Goal: Information Seeking & Learning: Learn about a topic

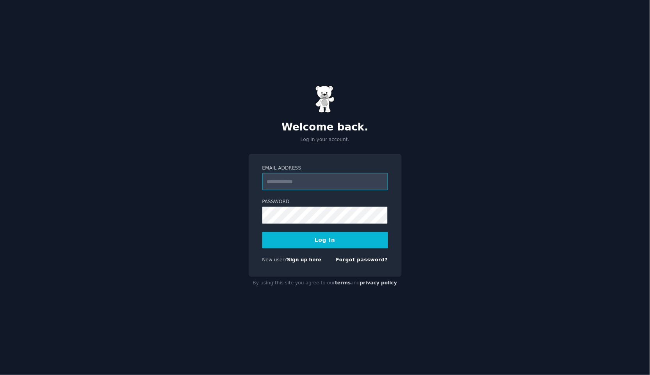
type input "**********"
click at [325, 239] on button "Log In" at bounding box center [325, 240] width 126 height 16
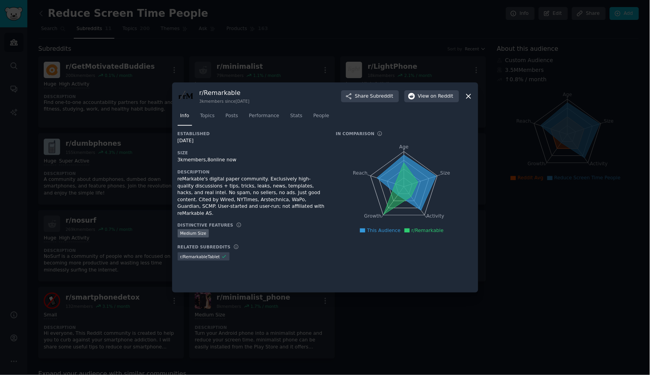
click at [468, 96] on icon at bounding box center [468, 96] width 4 height 4
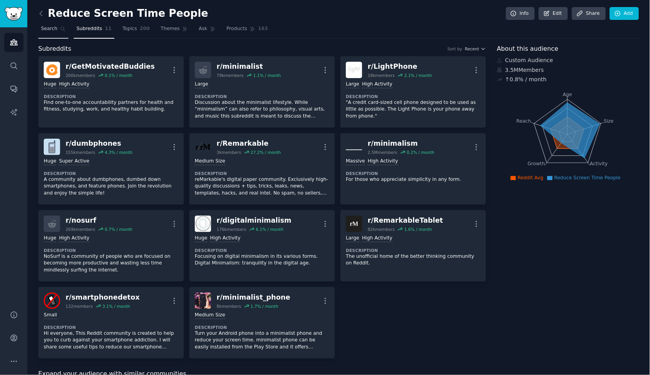
click at [53, 29] on span "Search" at bounding box center [49, 28] width 16 height 7
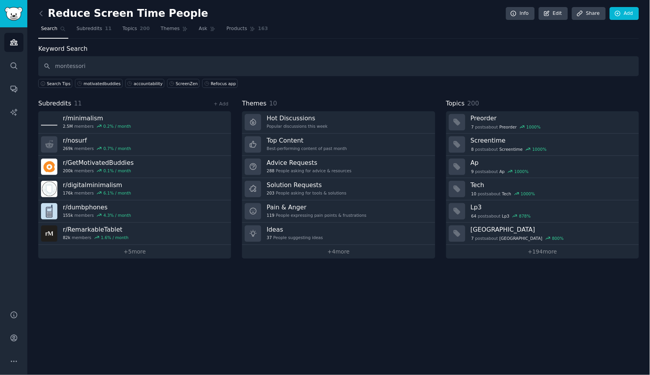
type input "montessori"
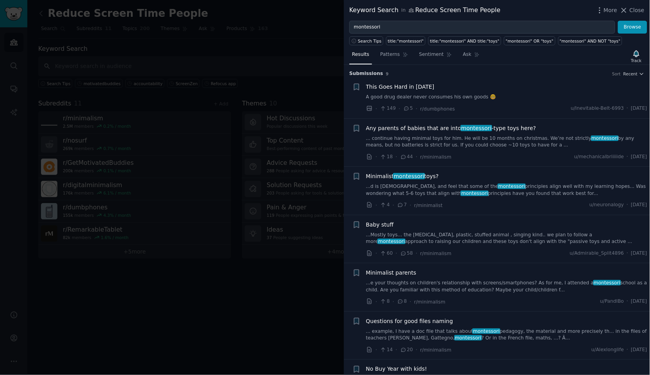
click at [476, 94] on link "A good drug dealer never consumes his own goods 🤓" at bounding box center [506, 97] width 281 height 7
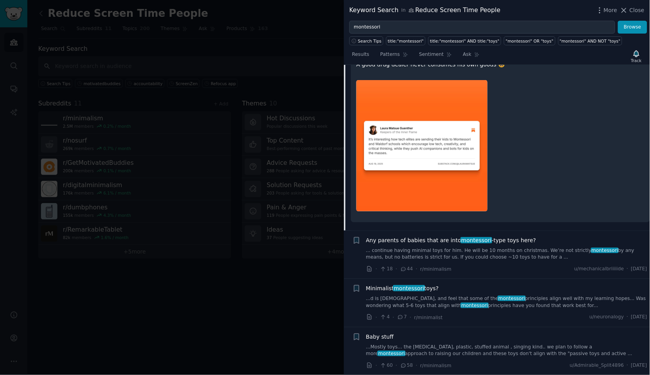
scroll to position [101, 0]
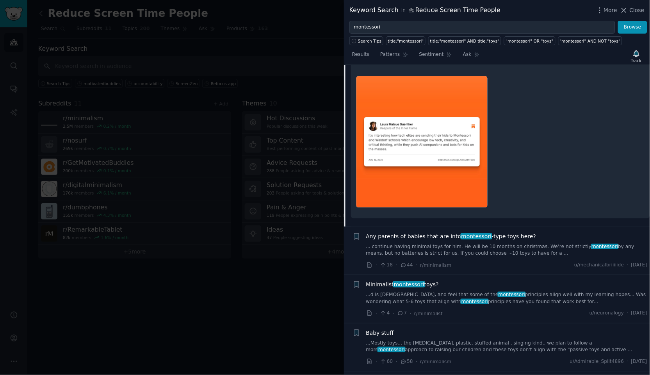
click at [505, 249] on link "... continue having minimal toys for him. He will be 10 months on christmas. We…" at bounding box center [506, 250] width 281 height 14
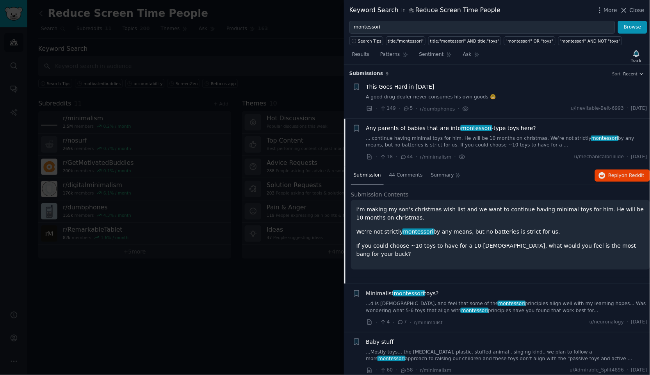
click at [571, 307] on link "...d is [DEMOGRAPHIC_DATA], and feel that some of the montessori principles ali…" at bounding box center [506, 307] width 281 height 14
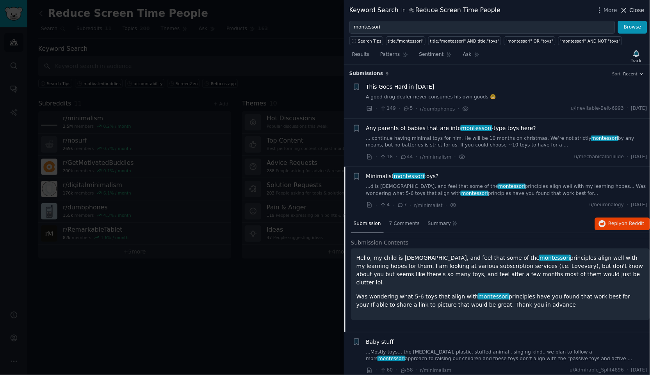
click at [630, 9] on span "Close" at bounding box center [637, 10] width 15 height 8
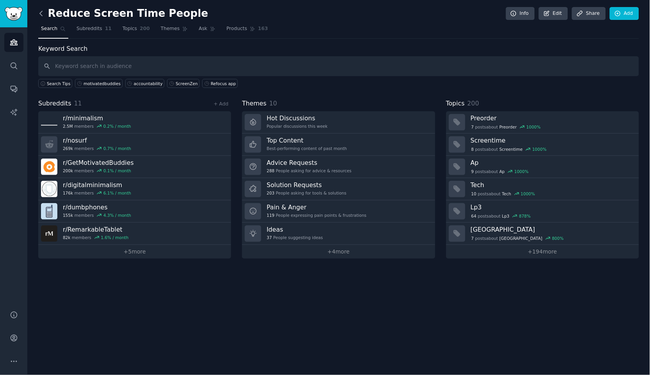
click at [42, 13] on icon at bounding box center [41, 13] width 8 height 8
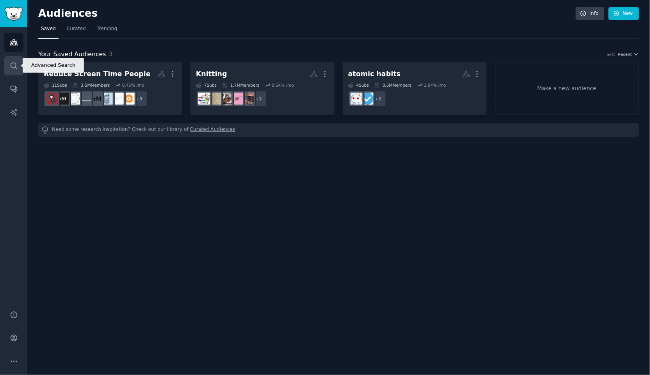
click at [17, 63] on icon "Sidebar" at bounding box center [14, 66] width 8 height 8
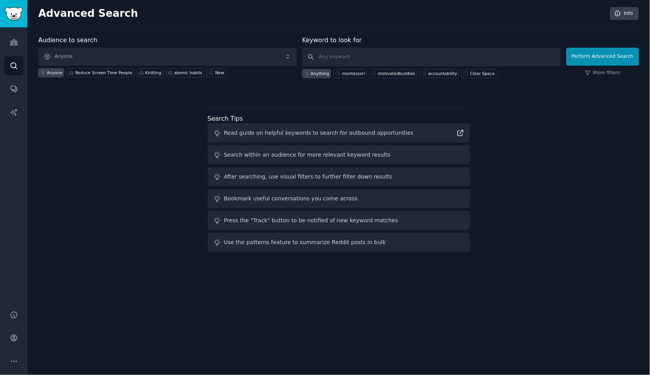
click at [80, 58] on span "Anyone" at bounding box center [167, 57] width 258 height 18
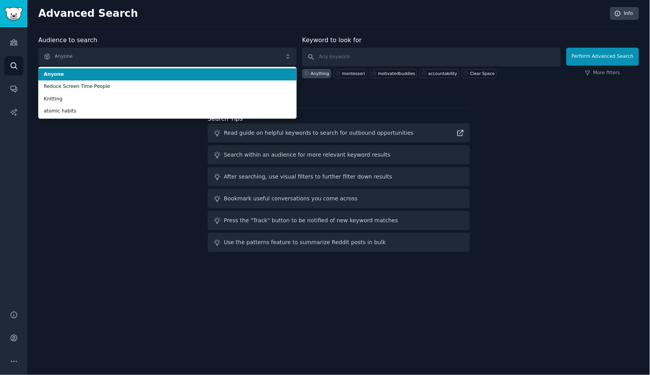
click at [113, 43] on div "Audience to search Anyone Anyone Reduce Screen Time People Knitting atomic habi…" at bounding box center [167, 57] width 258 height 43
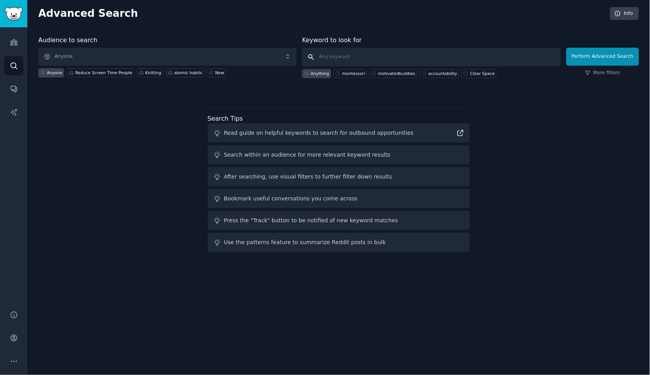
click at [343, 53] on input "text" at bounding box center [431, 57] width 258 height 19
click at [460, 132] on icon at bounding box center [460, 132] width 5 height 5
click at [7, 88] on link "Conversations" at bounding box center [13, 88] width 19 height 19
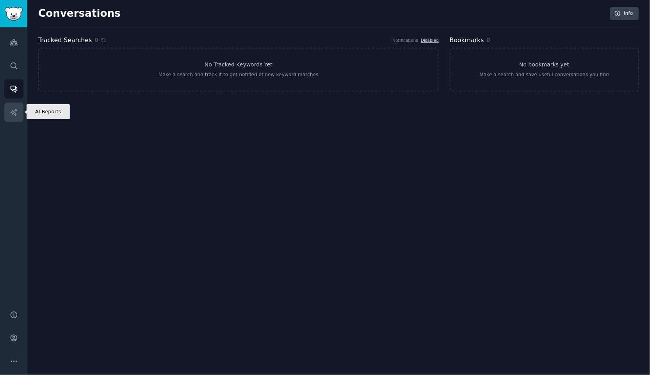
click at [12, 112] on icon "Sidebar" at bounding box center [14, 112] width 8 height 8
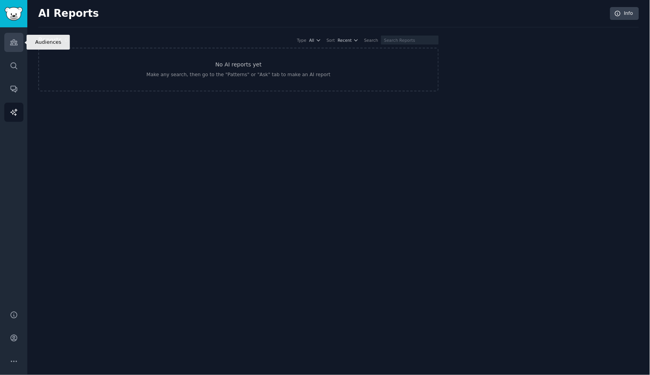
click at [14, 45] on icon "Sidebar" at bounding box center [14, 42] width 8 height 8
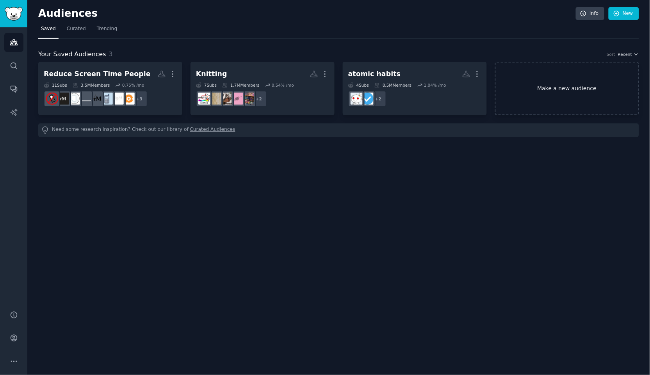
click at [566, 93] on link "Make a new audience" at bounding box center [567, 88] width 144 height 53
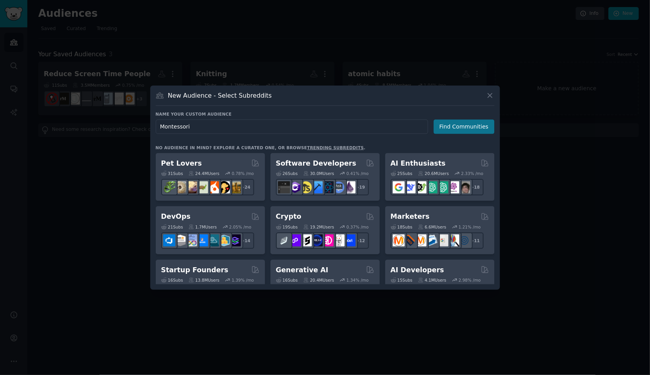
type input "Montessori"
click at [465, 127] on button "Find Communities" at bounding box center [464, 126] width 61 height 14
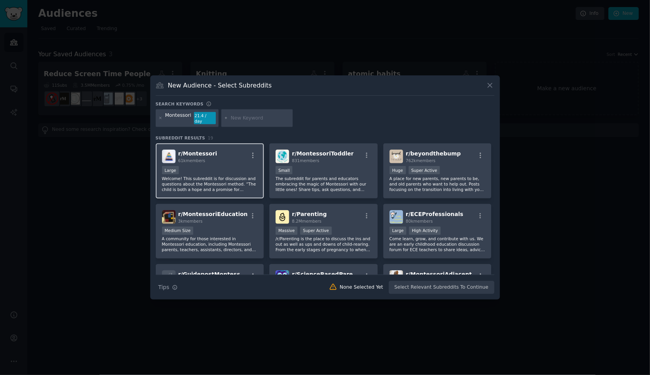
click at [244, 166] on div "Large" at bounding box center [210, 171] width 96 height 10
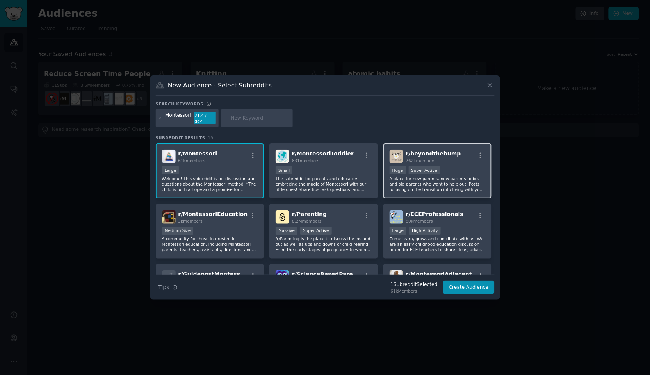
click at [461, 166] on div "100,000 - 1,000,000 members Huge Super Active" at bounding box center [438, 171] width 96 height 10
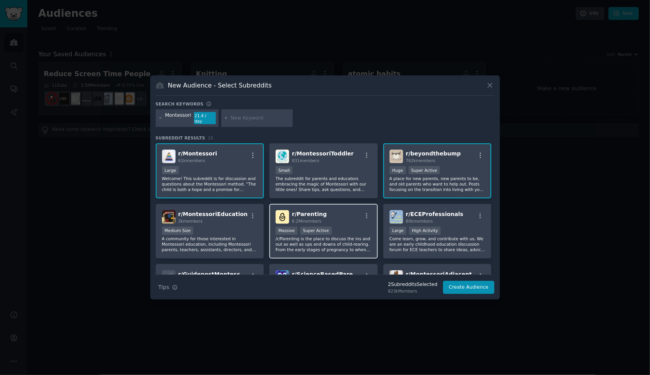
click at [354, 218] on div "r/ Parenting 8.2M members Massive Super Active /r/Parenting is the place to dis…" at bounding box center [323, 231] width 109 height 55
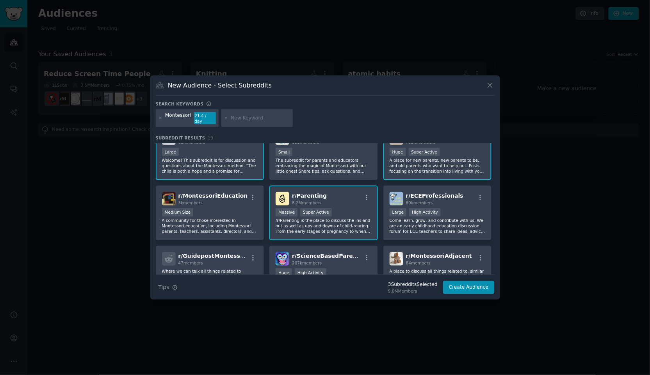
scroll to position [22, 0]
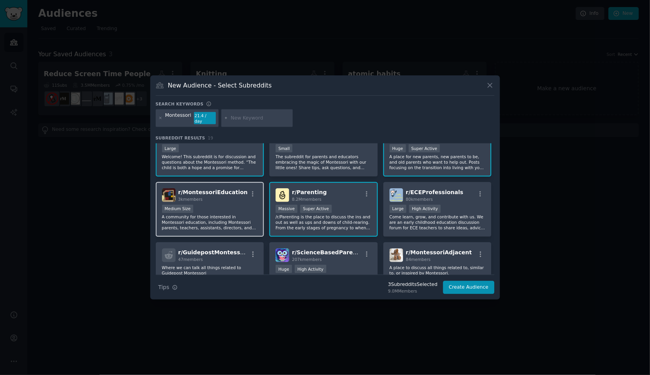
click at [225, 196] on div "r/ MontessoriEducation 3k members" at bounding box center [210, 195] width 96 height 14
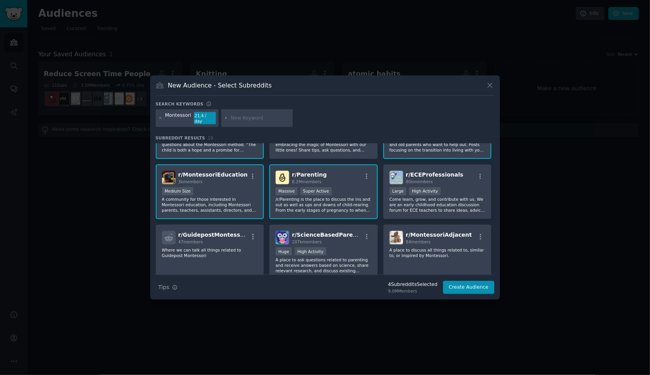
scroll to position [47, 0]
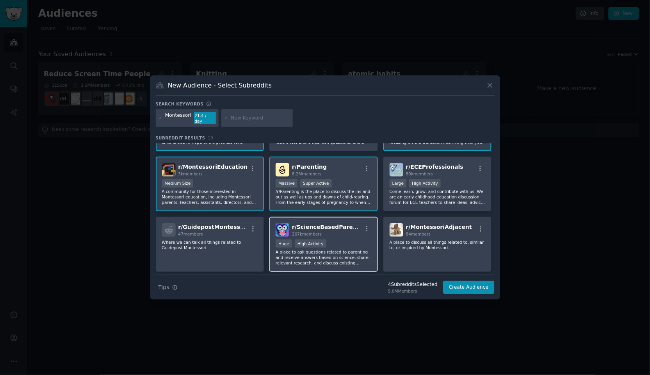
click at [356, 231] on div "207k members" at bounding box center [327, 233] width 70 height 5
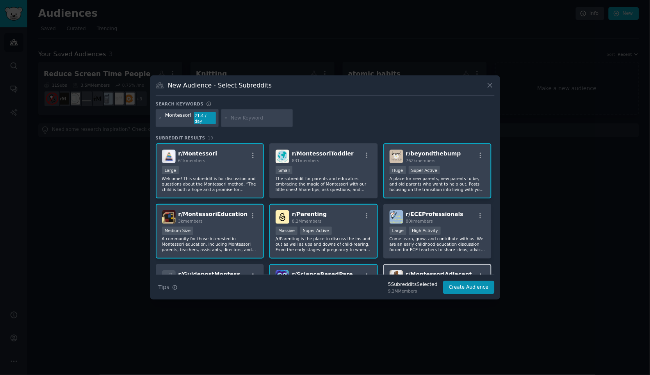
scroll to position [0, 0]
click at [331, 176] on p "The subreddit for parents and educators embracing the magic of Montessori with …" at bounding box center [324, 184] width 96 height 16
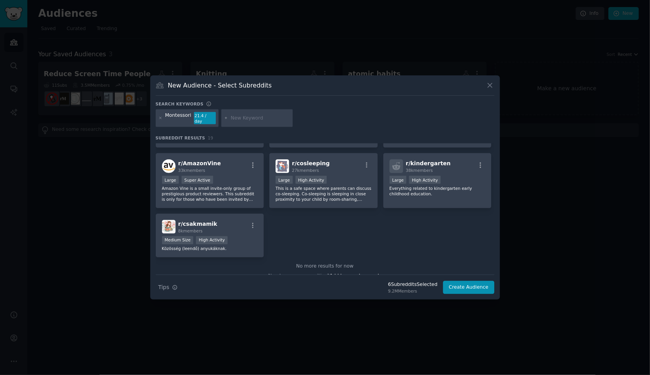
scroll to position [280, 0]
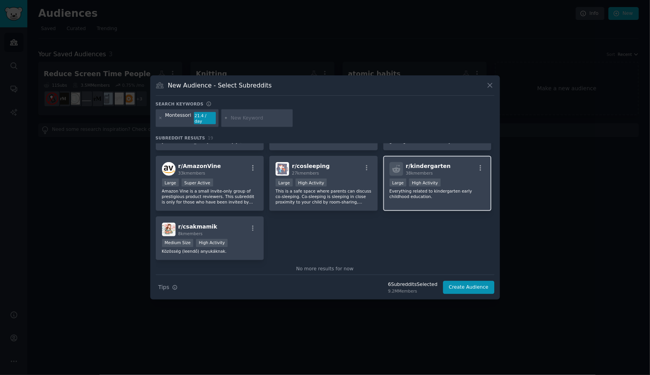
click at [466, 178] on div "Large High Activity" at bounding box center [438, 183] width 96 height 10
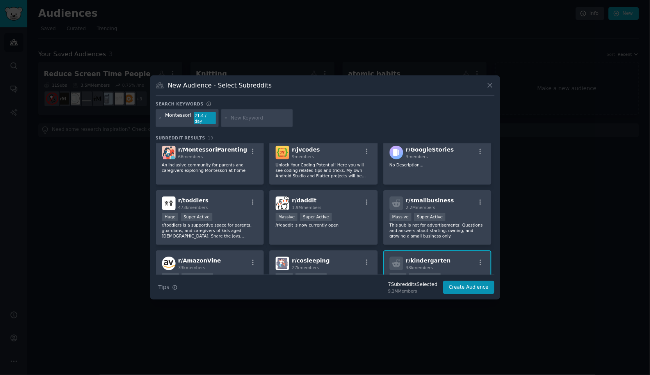
scroll to position [183, 0]
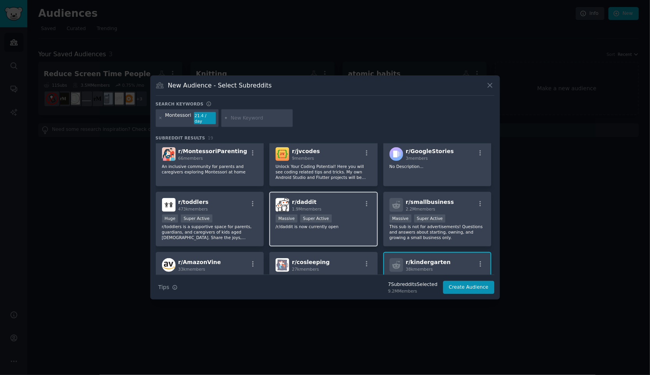
click at [361, 227] on div "r/ daddit 1.9M members Massive Super Active /r/daddit is now currently open" at bounding box center [323, 219] width 109 height 55
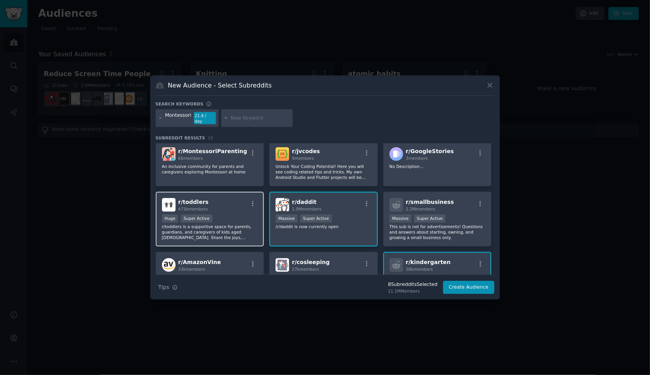
click at [225, 214] on div "Huge Super Active" at bounding box center [210, 219] width 96 height 10
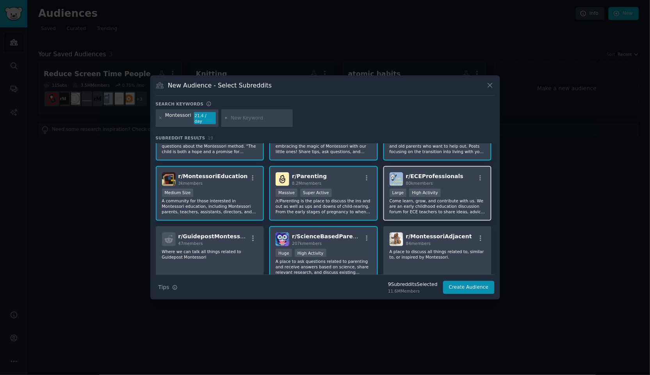
scroll to position [33, 0]
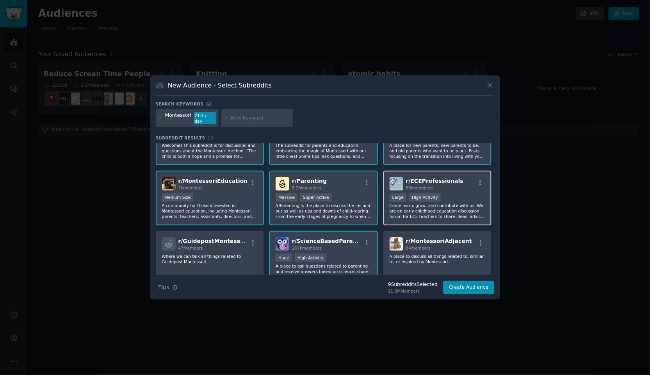
click at [465, 195] on div ">= 80th percentile for submissions / day Large High Activity" at bounding box center [438, 198] width 96 height 10
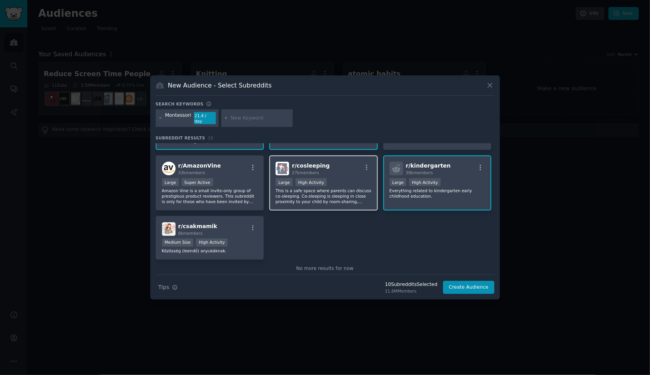
scroll to position [280, 0]
click at [464, 287] on button "Create Audience" at bounding box center [469, 287] width 52 height 13
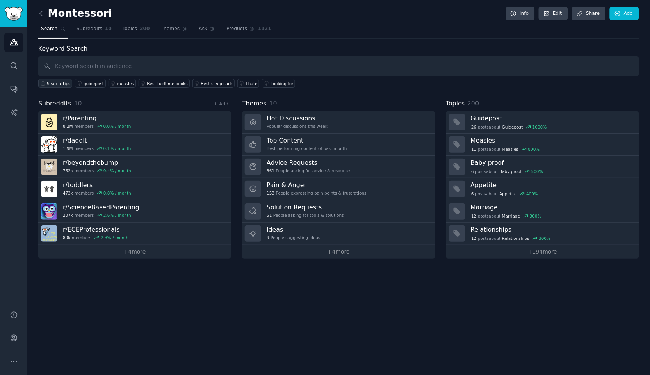
click at [66, 81] on span "Search Tips" at bounding box center [59, 83] width 24 height 5
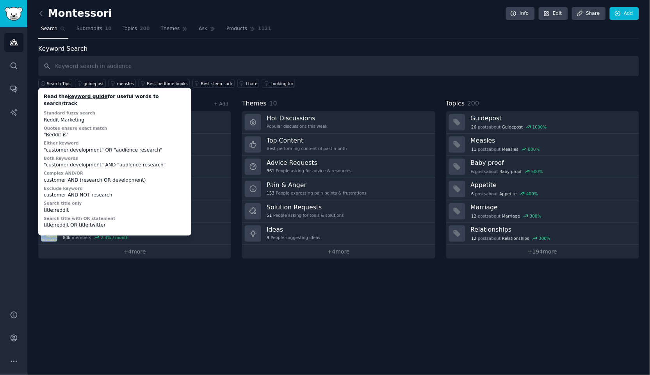
click at [124, 51] on div "Keyword Search Search Tips Read the keyword guide for useful words to search/tr…" at bounding box center [338, 66] width 601 height 44
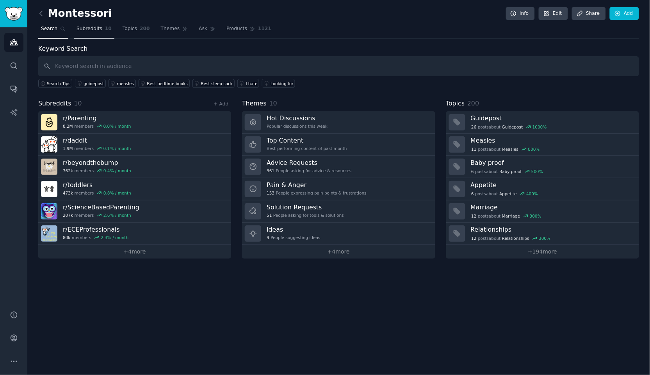
click at [93, 32] on link "Subreddits 10" at bounding box center [94, 31] width 41 height 16
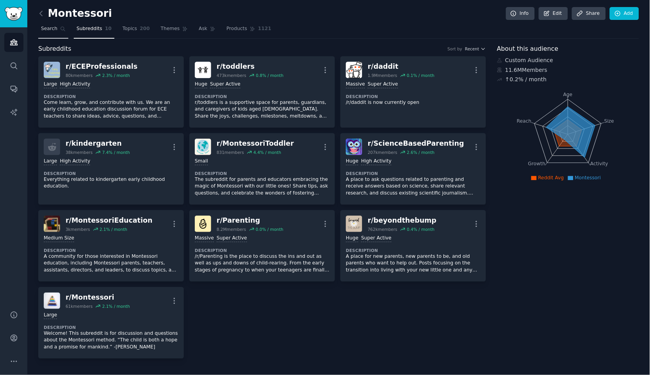
click at [60, 32] on link "Search" at bounding box center [53, 31] width 30 height 16
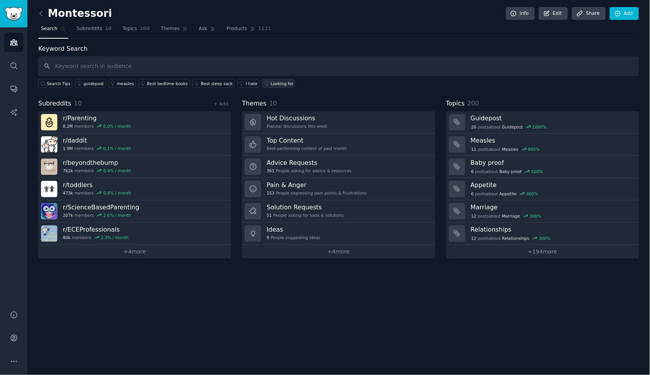
click at [276, 83] on div "Looking for" at bounding box center [282, 83] width 23 height 5
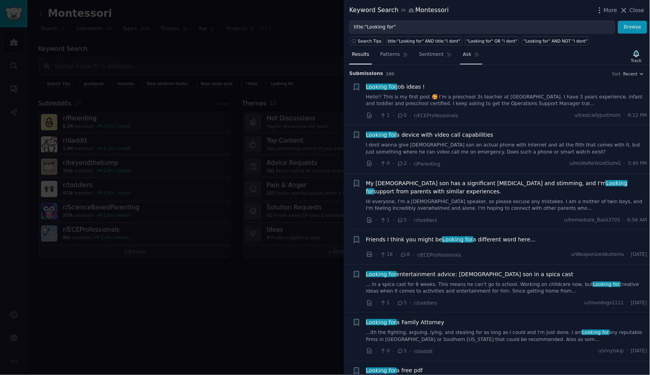
click at [467, 56] on span "Ask" at bounding box center [467, 54] width 9 height 7
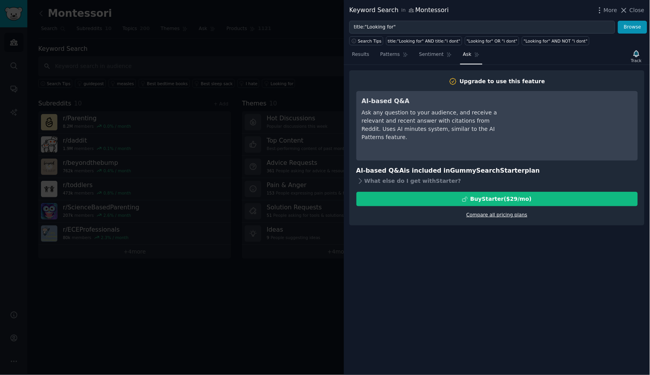
click at [495, 212] on link "Compare all pricing plans" at bounding box center [496, 214] width 61 height 5
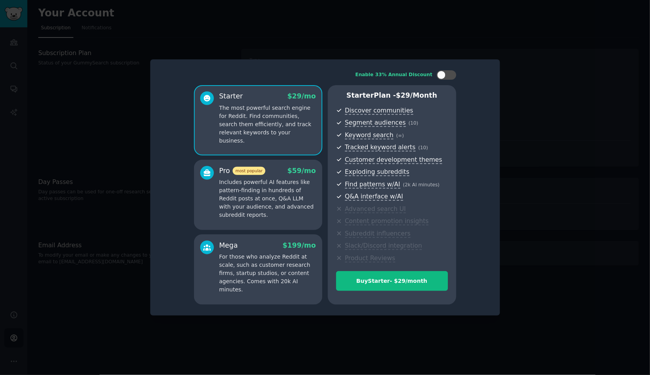
click at [266, 210] on p "Includes powerful AI features like pattern-finding in hundreds of Reddit posts …" at bounding box center [267, 198] width 97 height 41
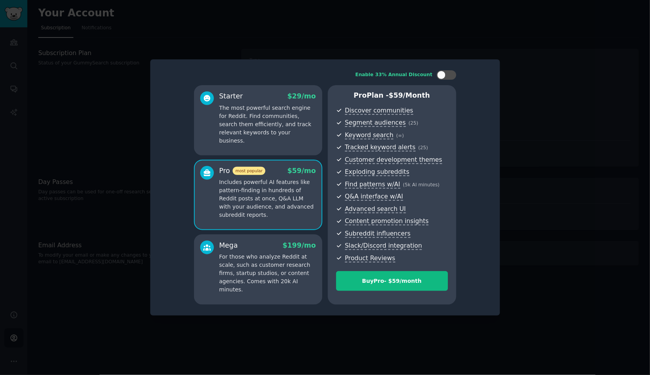
click at [367, 55] on div at bounding box center [325, 187] width 650 height 375
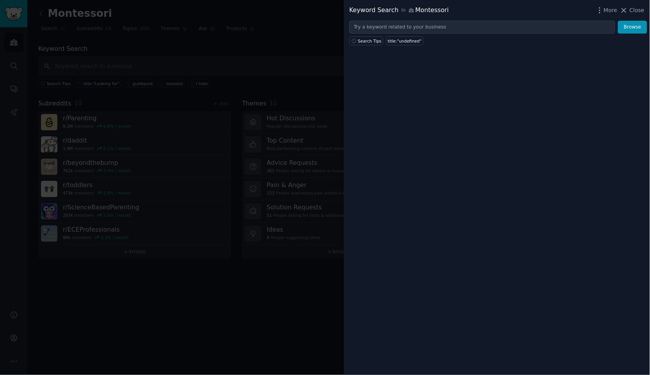
click at [302, 77] on div at bounding box center [325, 187] width 650 height 375
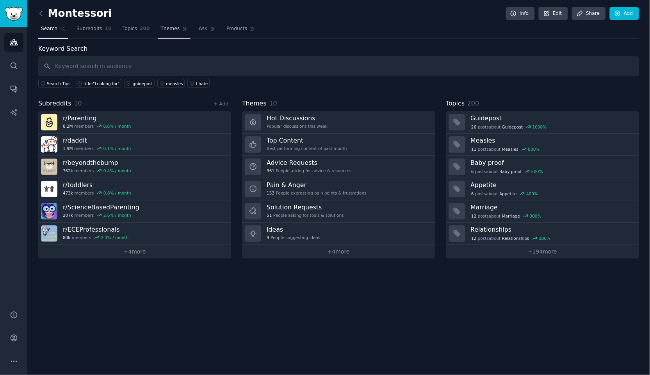
click at [169, 33] on link "Themes" at bounding box center [174, 31] width 33 height 16
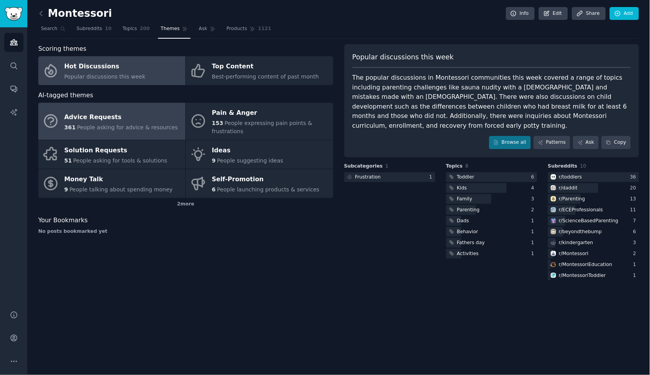
click at [152, 119] on div "Advice Requests" at bounding box center [121, 117] width 114 height 12
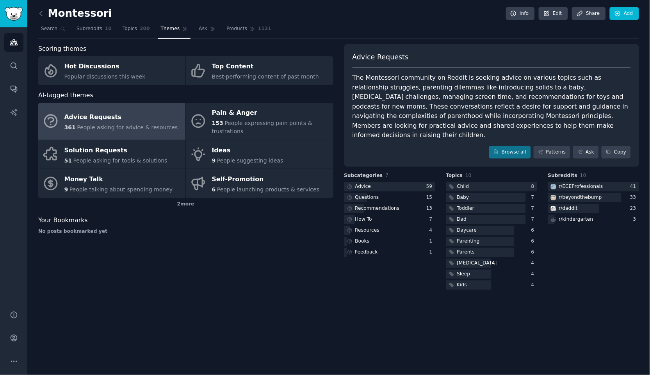
click at [509, 146] on div "Advice Requests The Montessori community on Reddit is seeking advice on various…" at bounding box center [491, 105] width 295 height 123
click at [506, 146] on link "Browse all" at bounding box center [510, 152] width 42 height 13
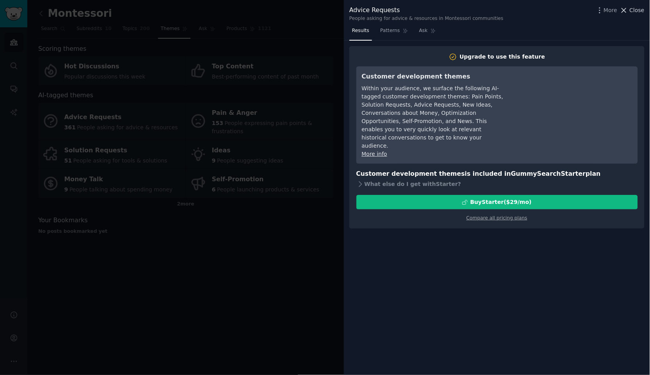
click at [634, 11] on span "Close" at bounding box center [637, 10] width 15 height 8
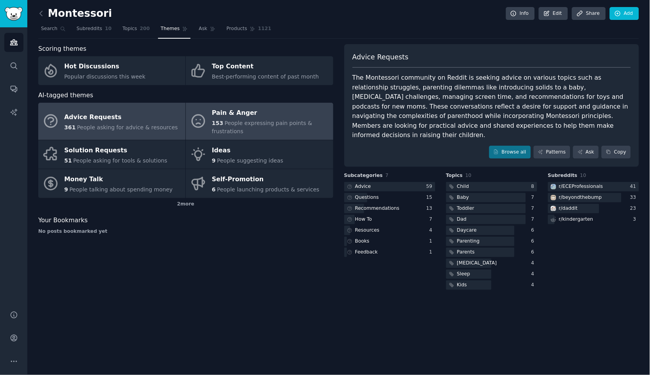
click at [266, 134] on link "Pain & Anger 153 People expressing pain points & frustrations" at bounding box center [259, 121] width 147 height 37
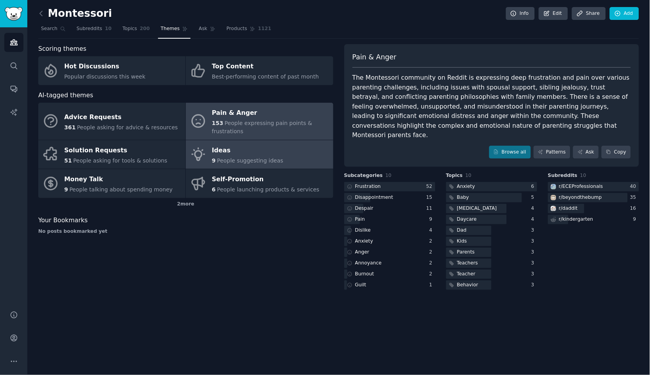
click at [279, 144] on div "Ideas" at bounding box center [247, 150] width 71 height 12
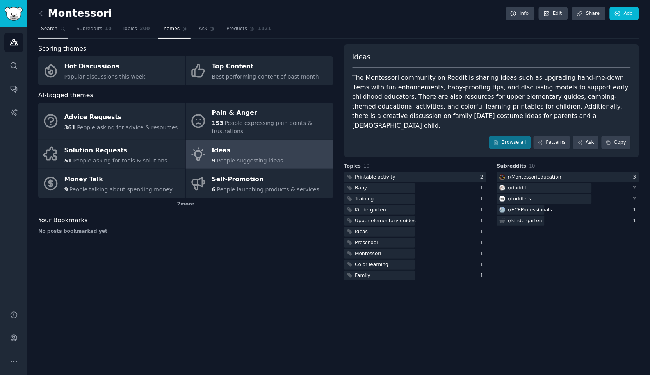
click at [53, 31] on span "Search" at bounding box center [49, 28] width 16 height 7
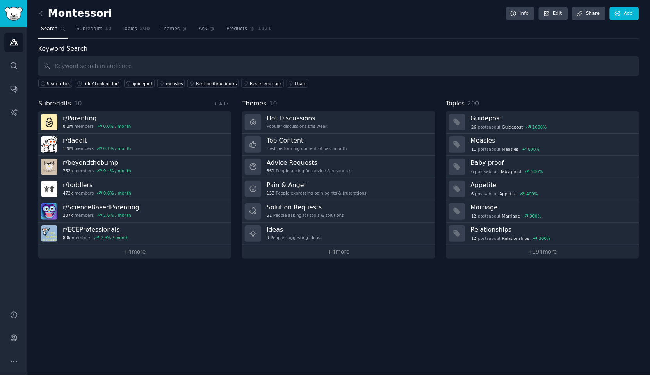
click at [74, 66] on input "text" at bounding box center [338, 66] width 601 height 20
type input "t"
type input "Montessori toys"
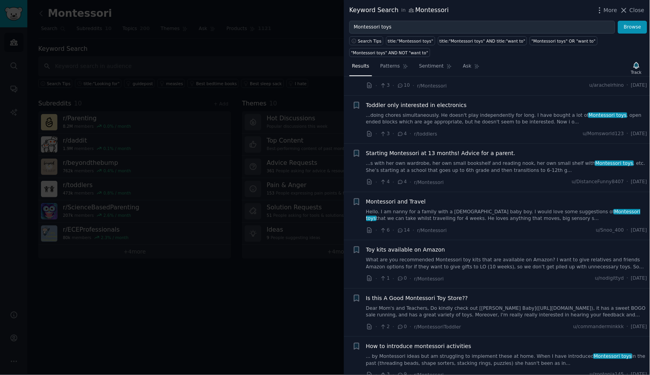
scroll to position [1305, 0]
click at [524, 208] on link "Hello. I am nanny for a family with a [DEMOGRAPHIC_DATA] baby boy. I would love…" at bounding box center [506, 215] width 281 height 14
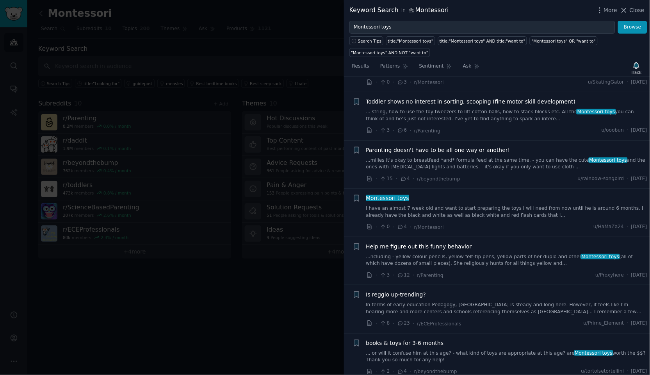
scroll to position [580, 0]
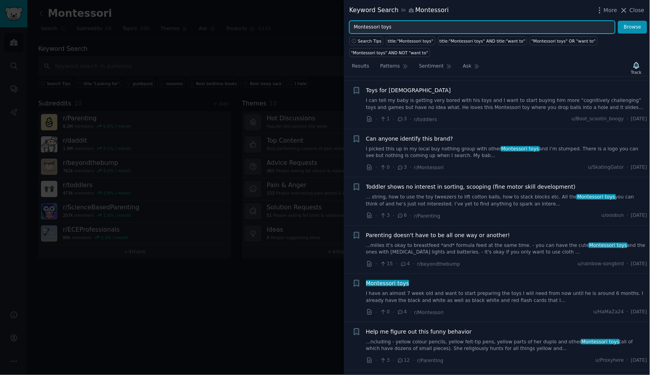
click at [404, 27] on input "Montessori toys" at bounding box center [482, 27] width 266 height 13
type input "Montessori activities"
click at [633, 27] on button "Browse" at bounding box center [632, 27] width 29 height 13
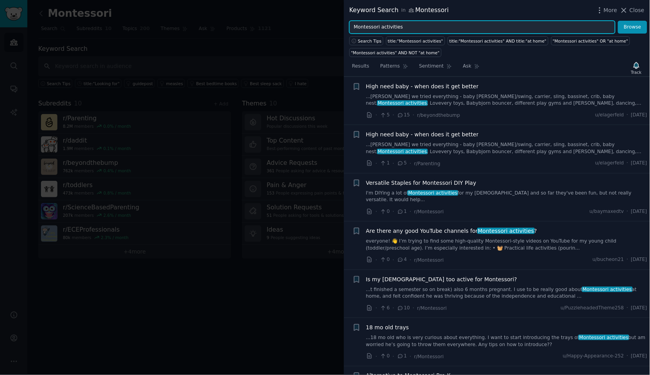
scroll to position [109, 0]
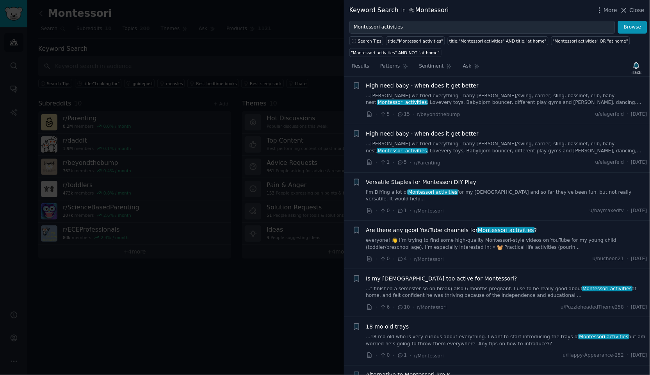
click at [538, 237] on link "everyone! 👋 I’m trying to find some high-quality Montessori-style videos on You…" at bounding box center [506, 244] width 281 height 14
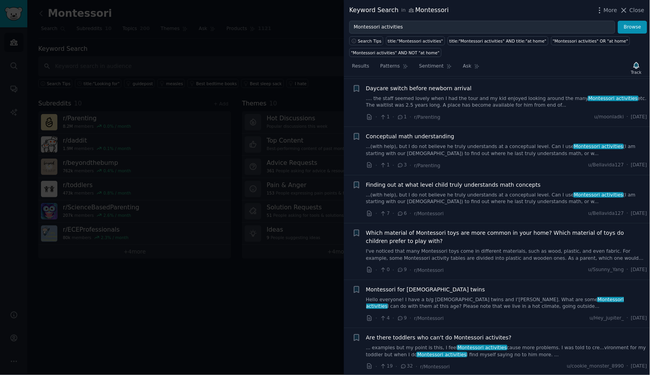
scroll to position [590, 0]
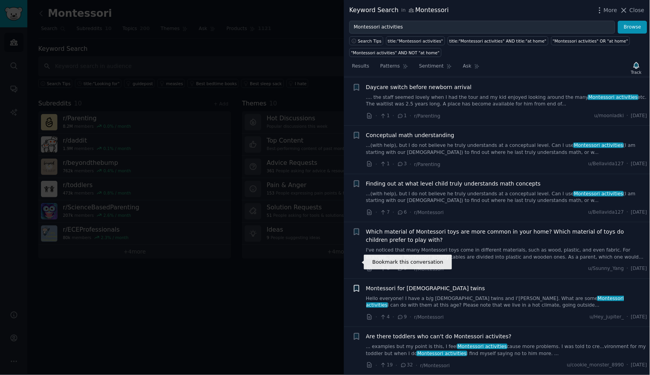
click at [357, 285] on icon "button" at bounding box center [356, 288] width 5 height 6
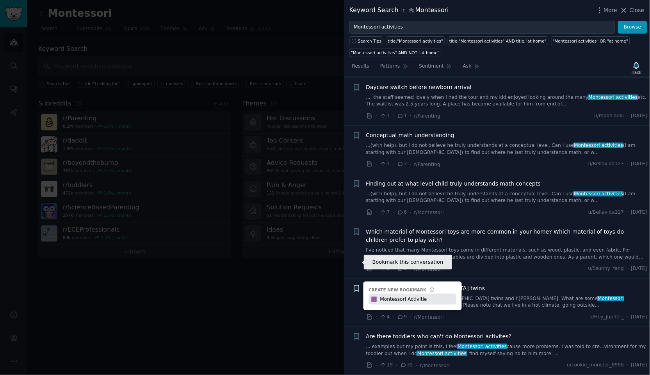
type input "Montessori Activities"
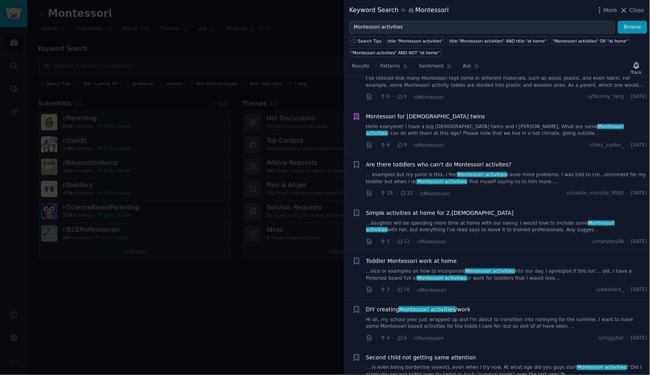
scroll to position [763, 0]
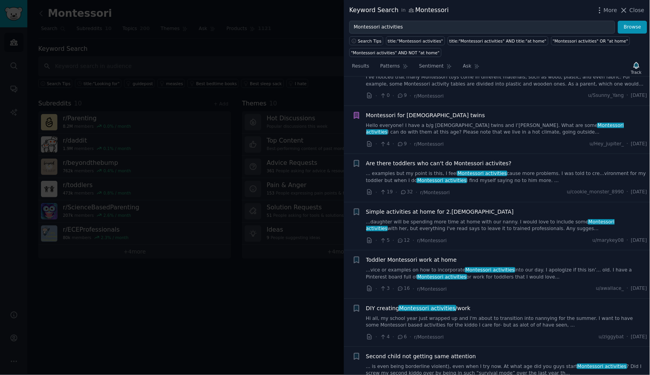
click at [390, 208] on span "Simple activities at home for 2.[DEMOGRAPHIC_DATA]" at bounding box center [440, 212] width 148 height 8
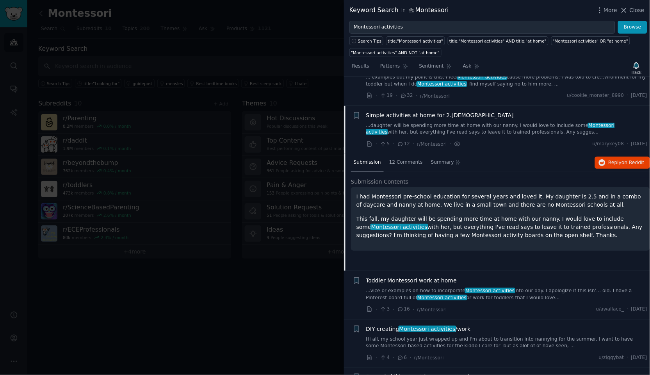
scroll to position [860, 0]
click at [515, 214] on p "This fall, my daughter will be spending more time at home with our nanny. I wou…" at bounding box center [500, 226] width 288 height 25
click at [488, 192] on p "I had Montessori pre-school education for several years and loved it. My daught…" at bounding box center [500, 200] width 288 height 16
drag, startPoint x: 358, startPoint y: 163, endPoint x: 621, endPoint y: 198, distance: 265.4
click at [621, 198] on div "I had Montessori pre-school education for several years and loved it. My daught…" at bounding box center [500, 215] width 288 height 47
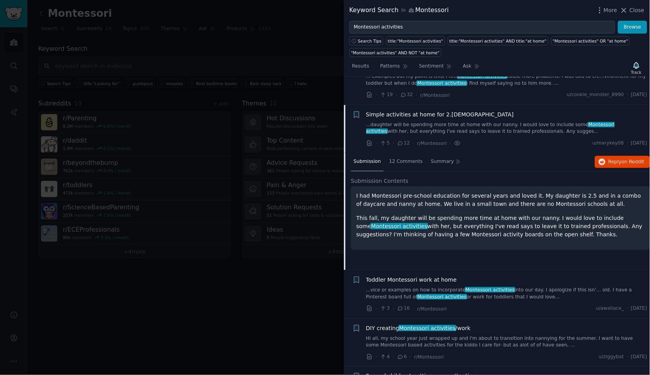
copy div "had Montessori pre-school education for several years and loved it. My daughter…"
